Goal: Information Seeking & Learning: Learn about a topic

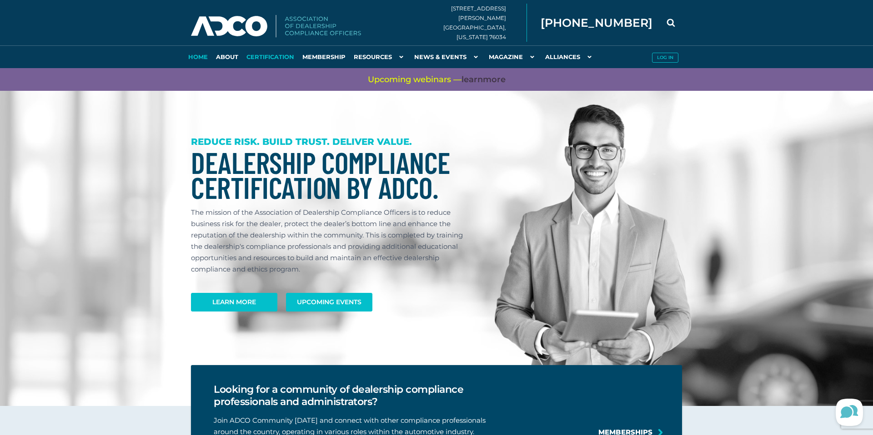
click at [276, 52] on link "Certification" at bounding box center [270, 56] width 56 height 23
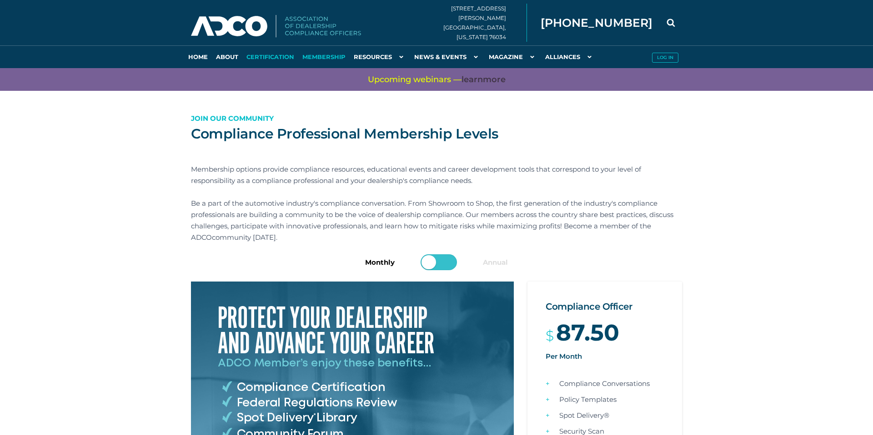
click at [274, 56] on link "Certification" at bounding box center [270, 56] width 56 height 23
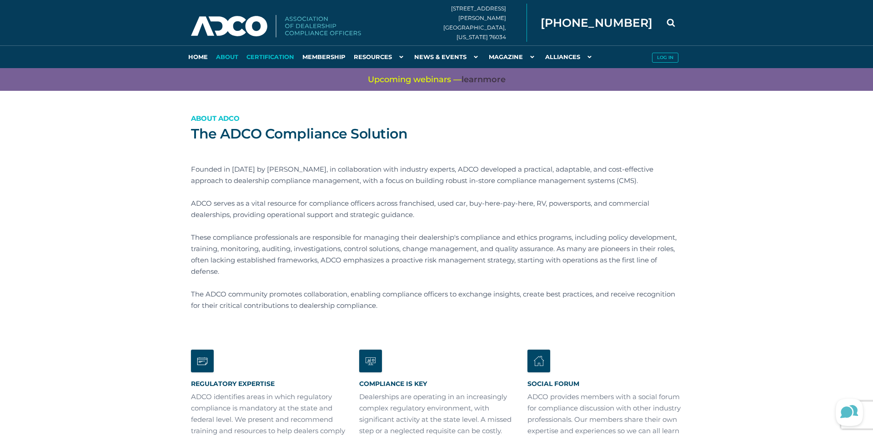
click at [282, 55] on link "Certification" at bounding box center [270, 56] width 56 height 23
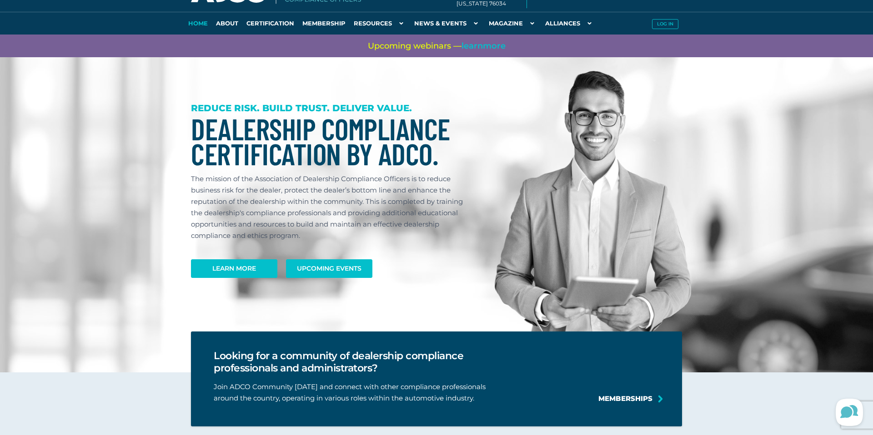
scroll to position [79, 0]
